Goal: Task Accomplishment & Management: Use online tool/utility

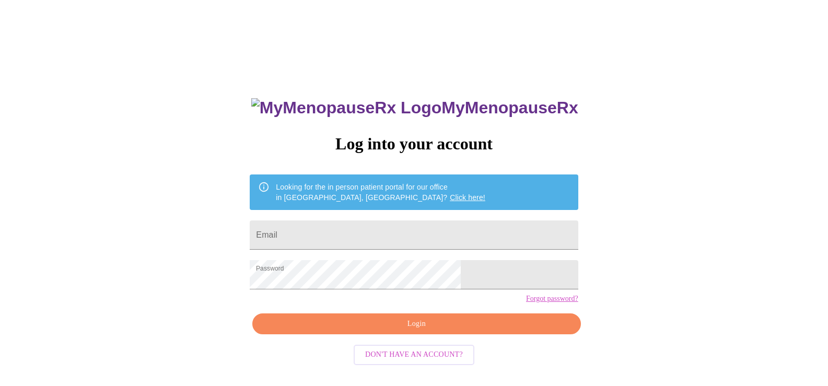
click at [381, 331] on span "Login" at bounding box center [416, 324] width 304 height 13
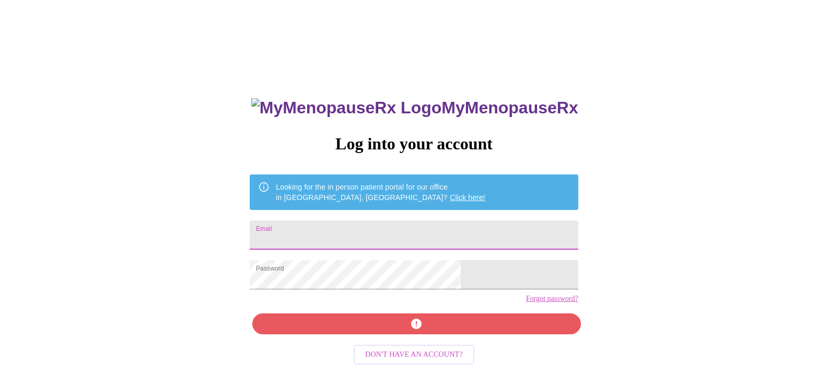
click at [361, 235] on input "Email" at bounding box center [414, 235] width 328 height 29
type input "[EMAIL_ADDRESS][DOMAIN_NAME]"
click at [397, 344] on div "MyMenopauseRx Log into your account Looking for the in person patient portal fo…" at bounding box center [413, 275] width 349 height 386
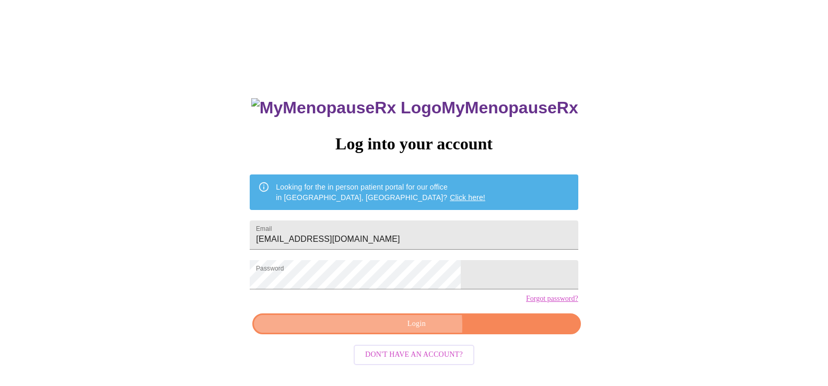
click at [397, 331] on span "Login" at bounding box center [416, 324] width 304 height 13
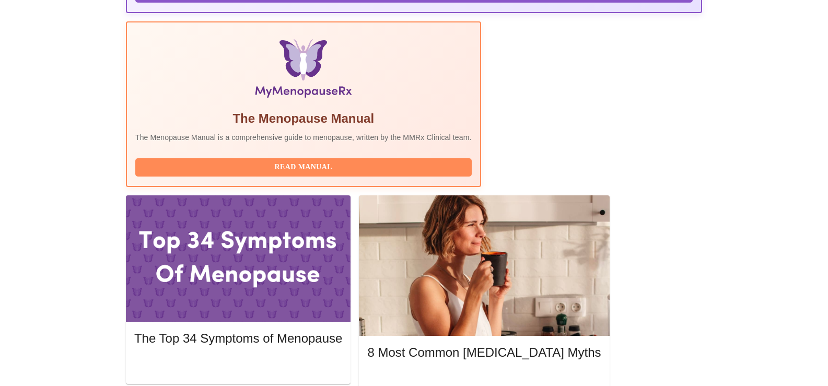
scroll to position [302, 0]
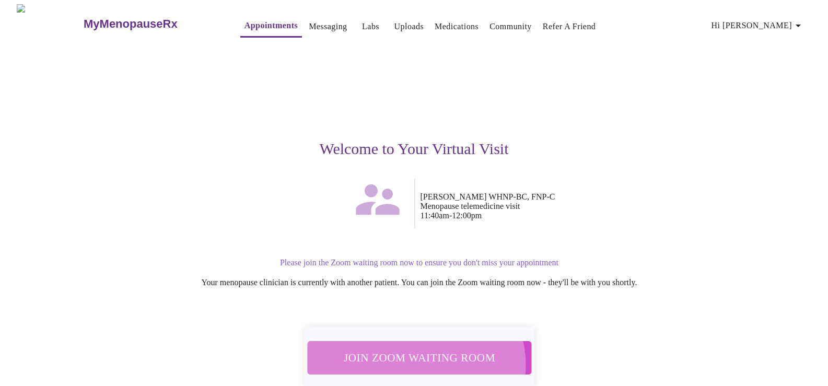
click at [415, 359] on span "Join Zoom Waiting Room" at bounding box center [419, 357] width 196 height 19
